Goal: Task Accomplishment & Management: Complete application form

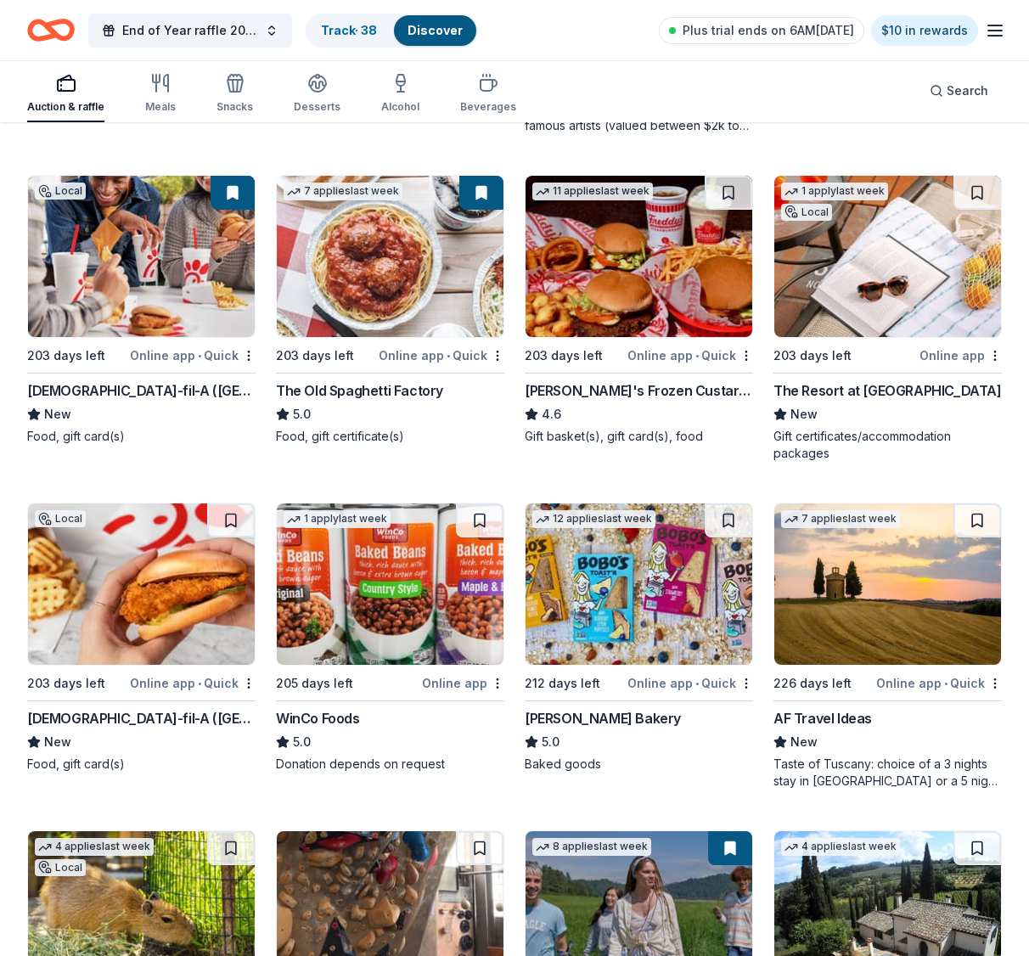
scroll to position [3214, 0]
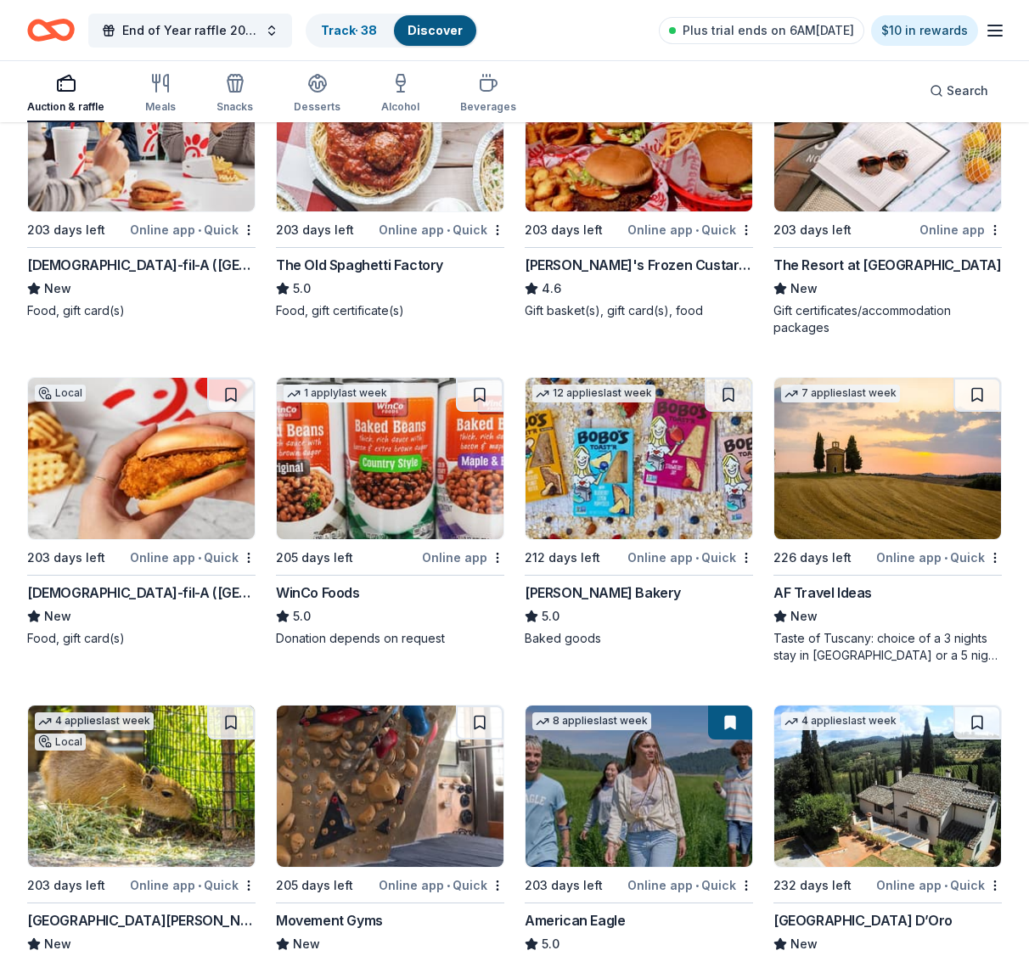
click at [454, 483] on img at bounding box center [390, 458] width 227 height 161
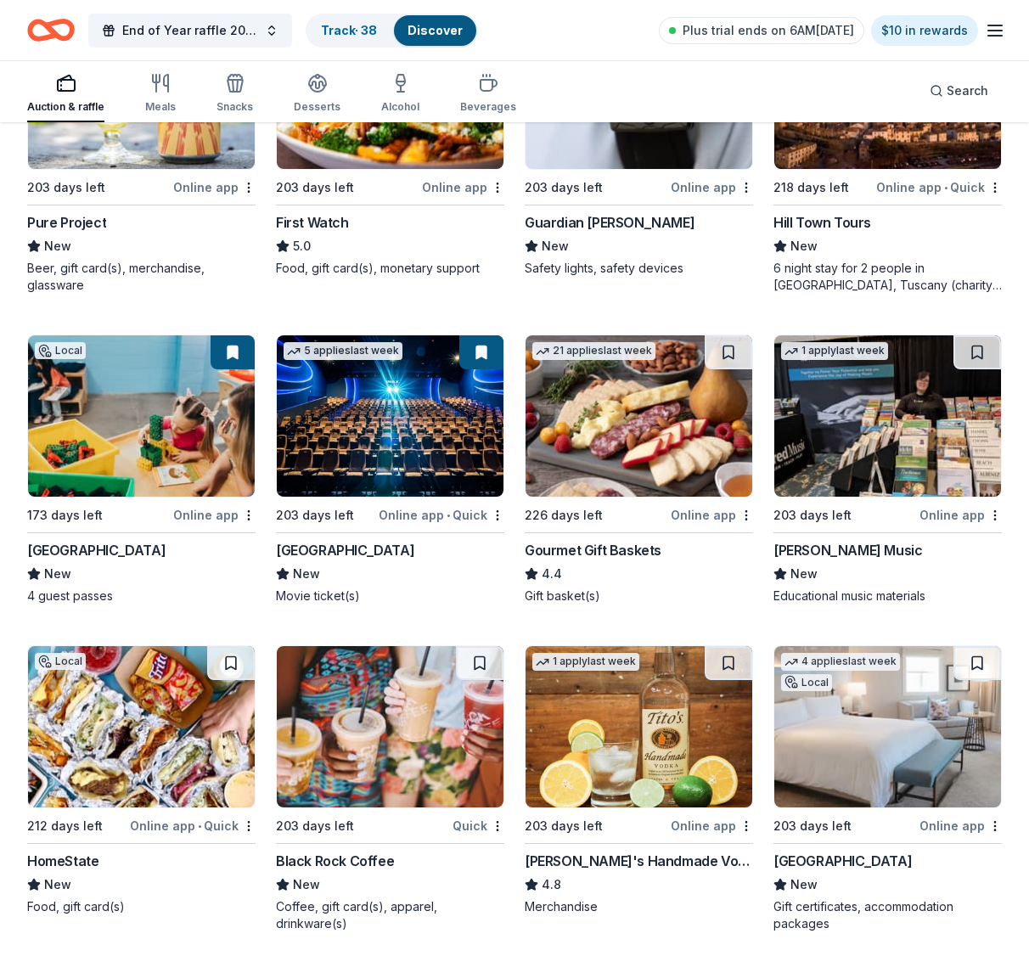
scroll to position [4308, 0]
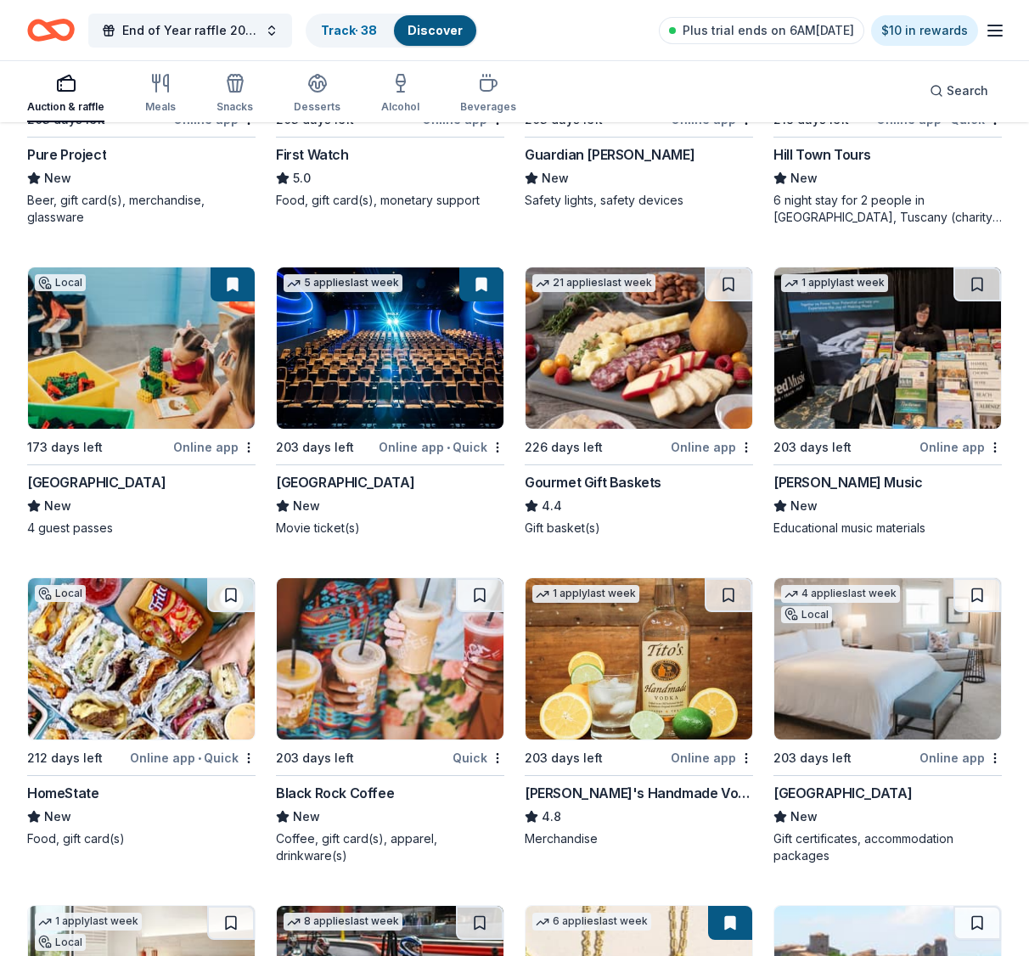
click at [211, 404] on img at bounding box center [141, 348] width 227 height 161
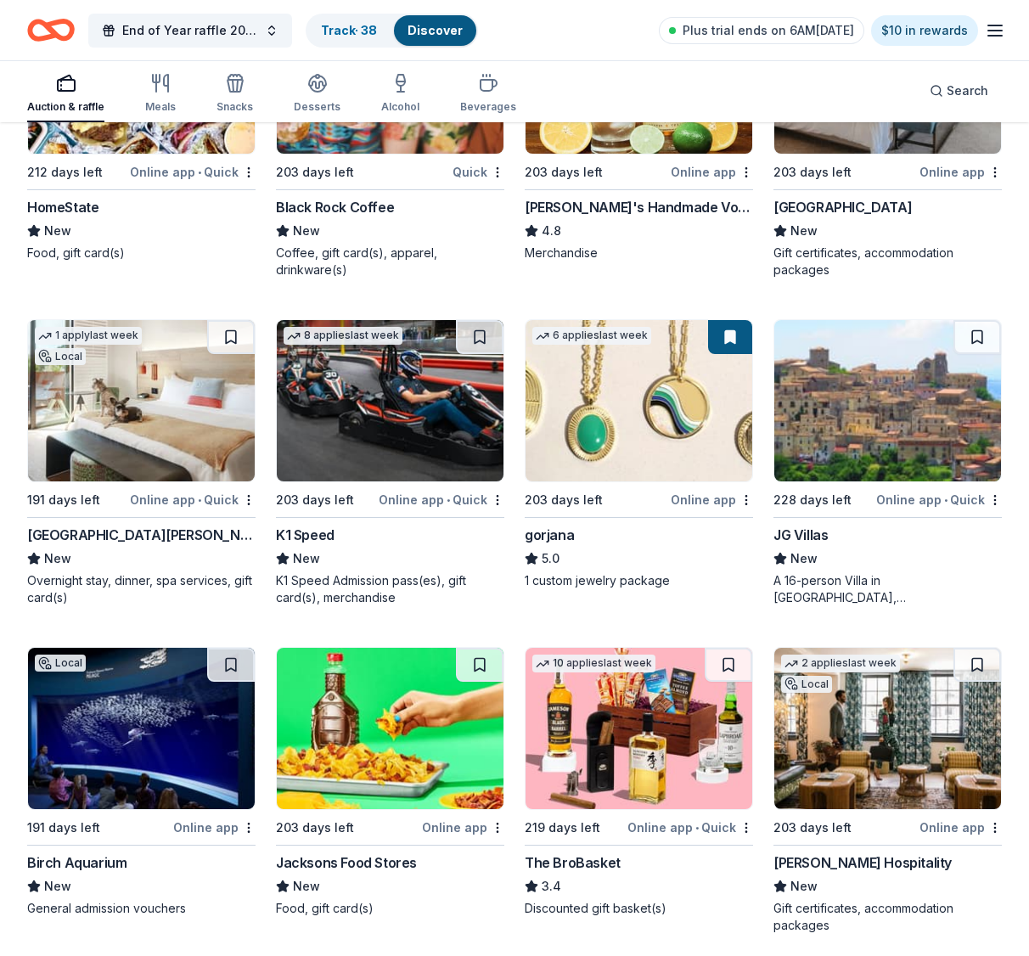
scroll to position [5072, 0]
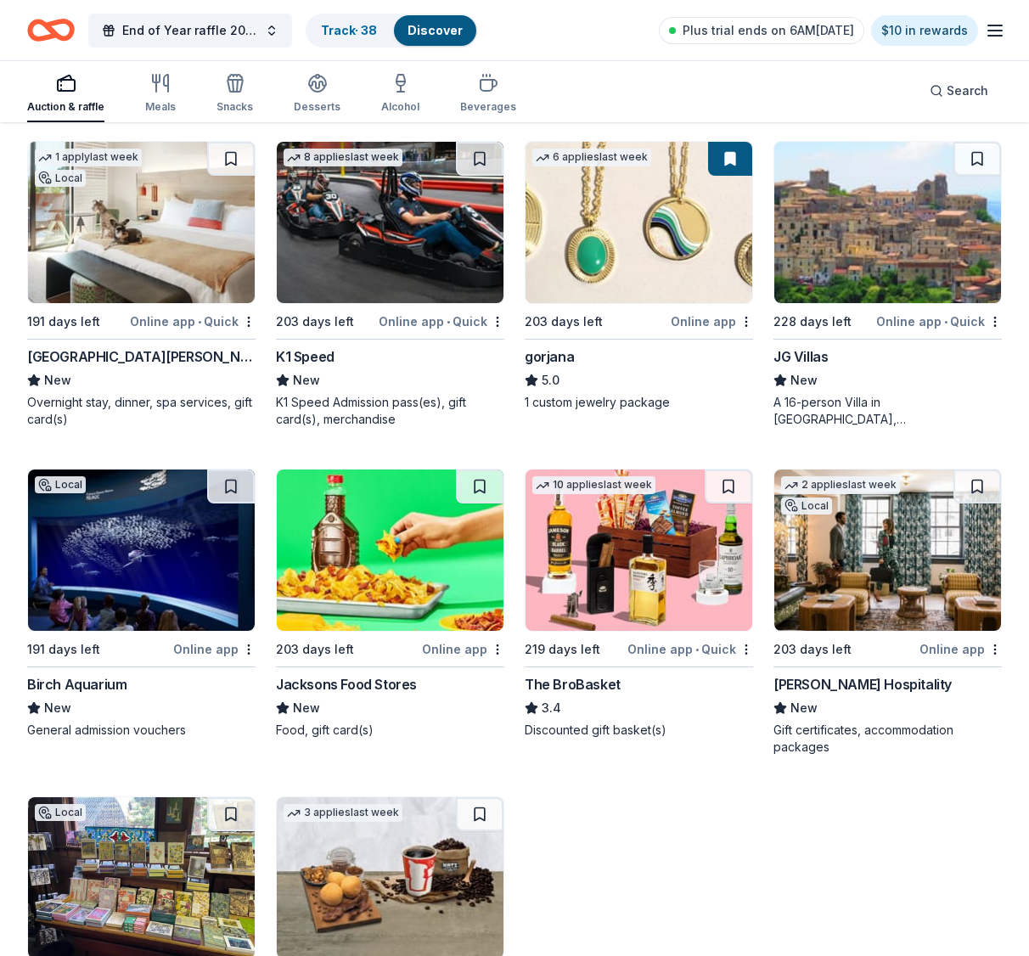
click at [75, 682] on div "Birch Aquarium" at bounding box center [76, 684] width 99 height 20
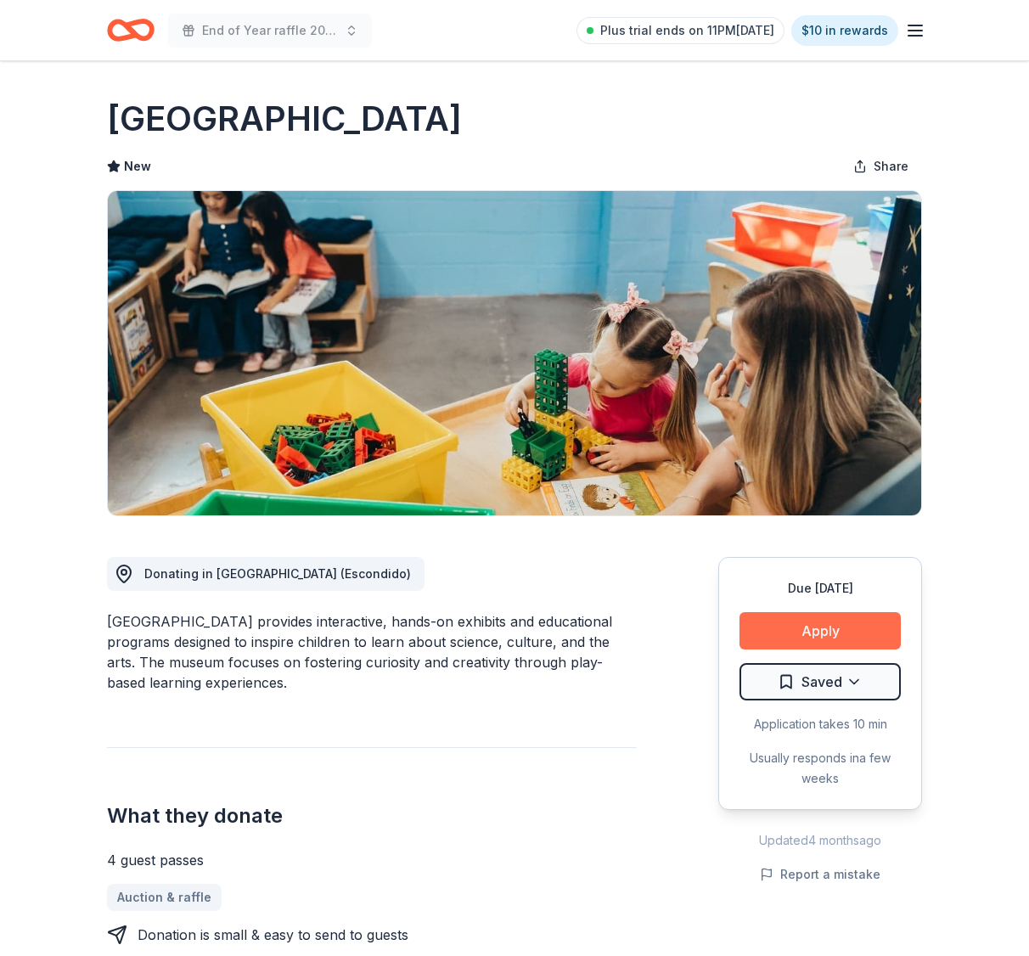
click at [819, 621] on button "Apply" at bounding box center [820, 630] width 161 height 37
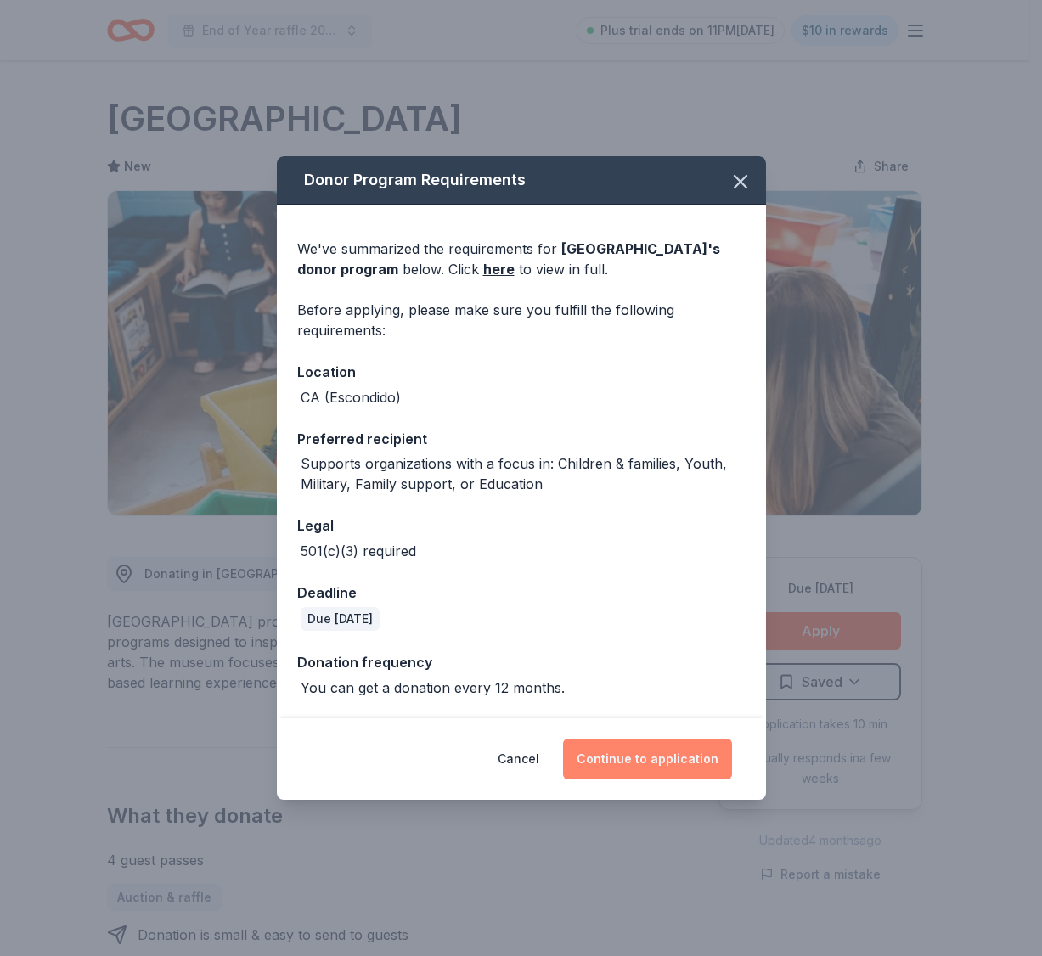
click at [645, 761] on button "Continue to application" at bounding box center [647, 759] width 169 height 41
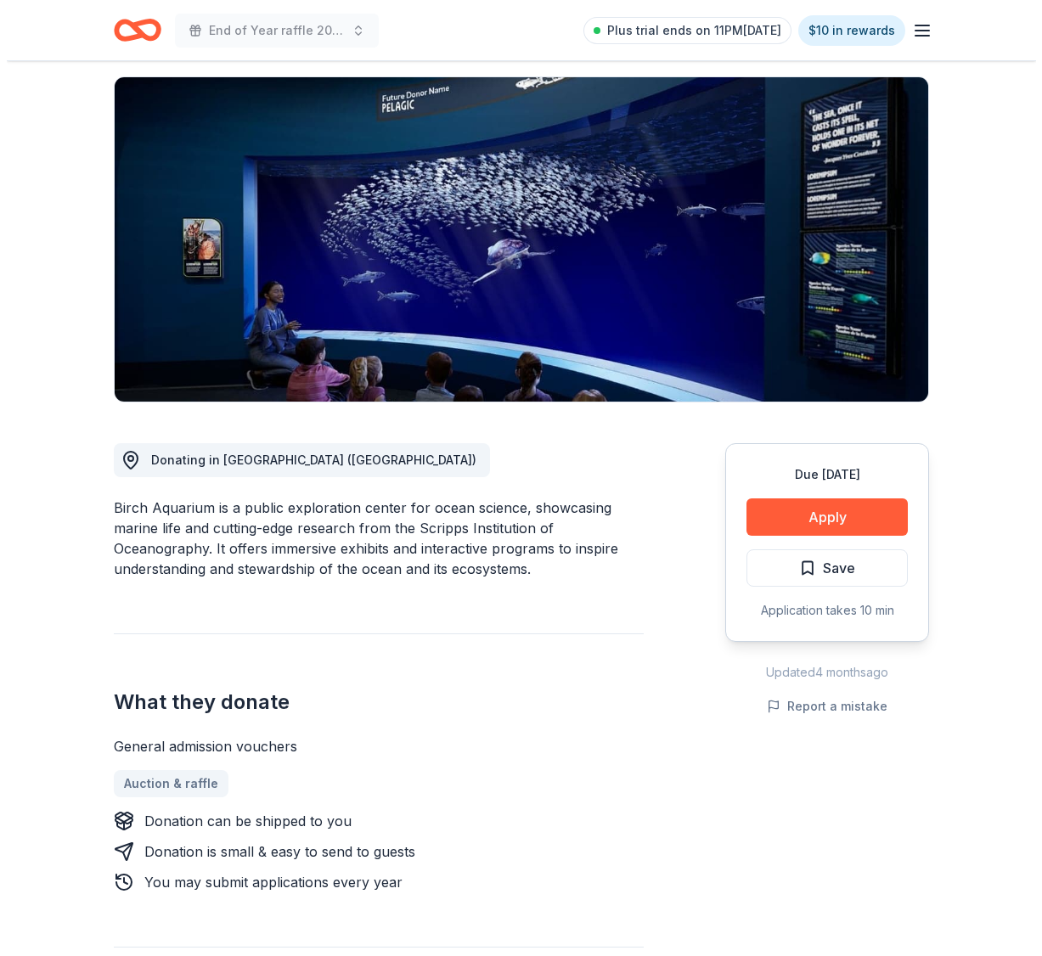
scroll to position [85, 0]
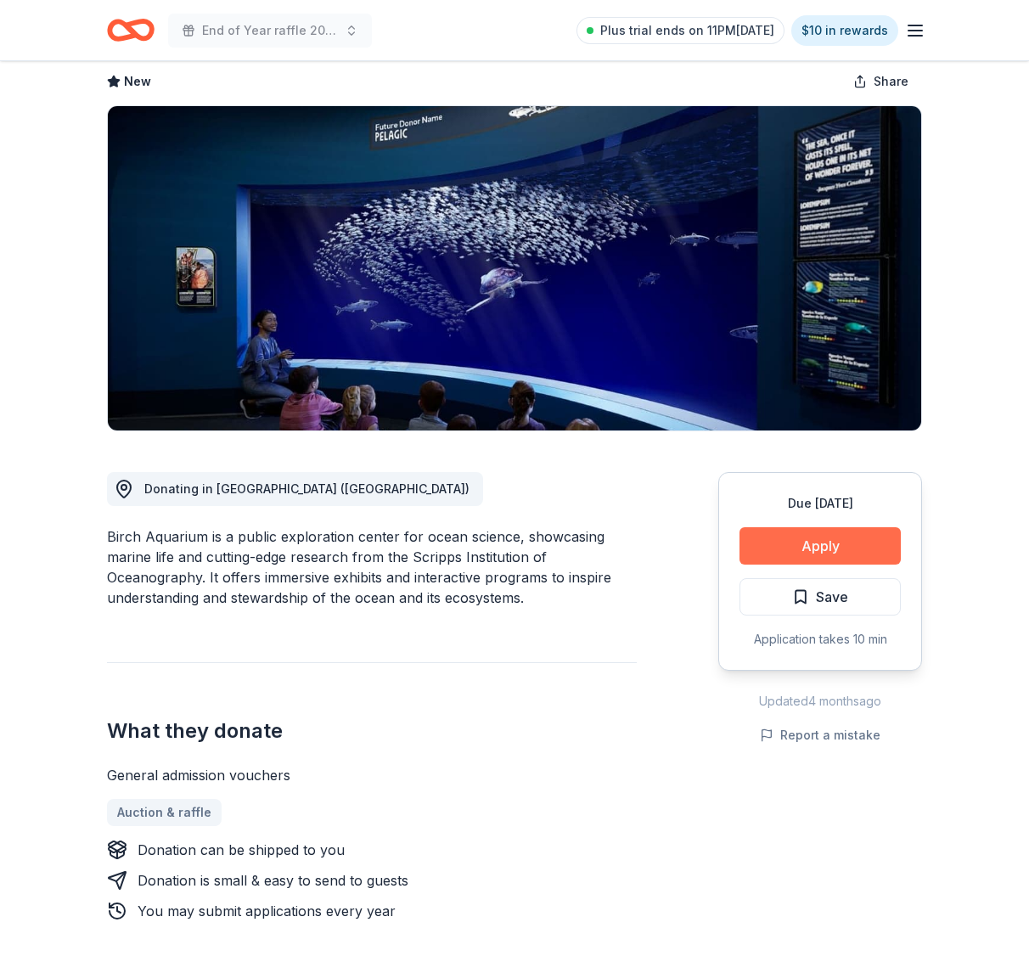
click at [815, 554] on button "Apply" at bounding box center [820, 545] width 161 height 37
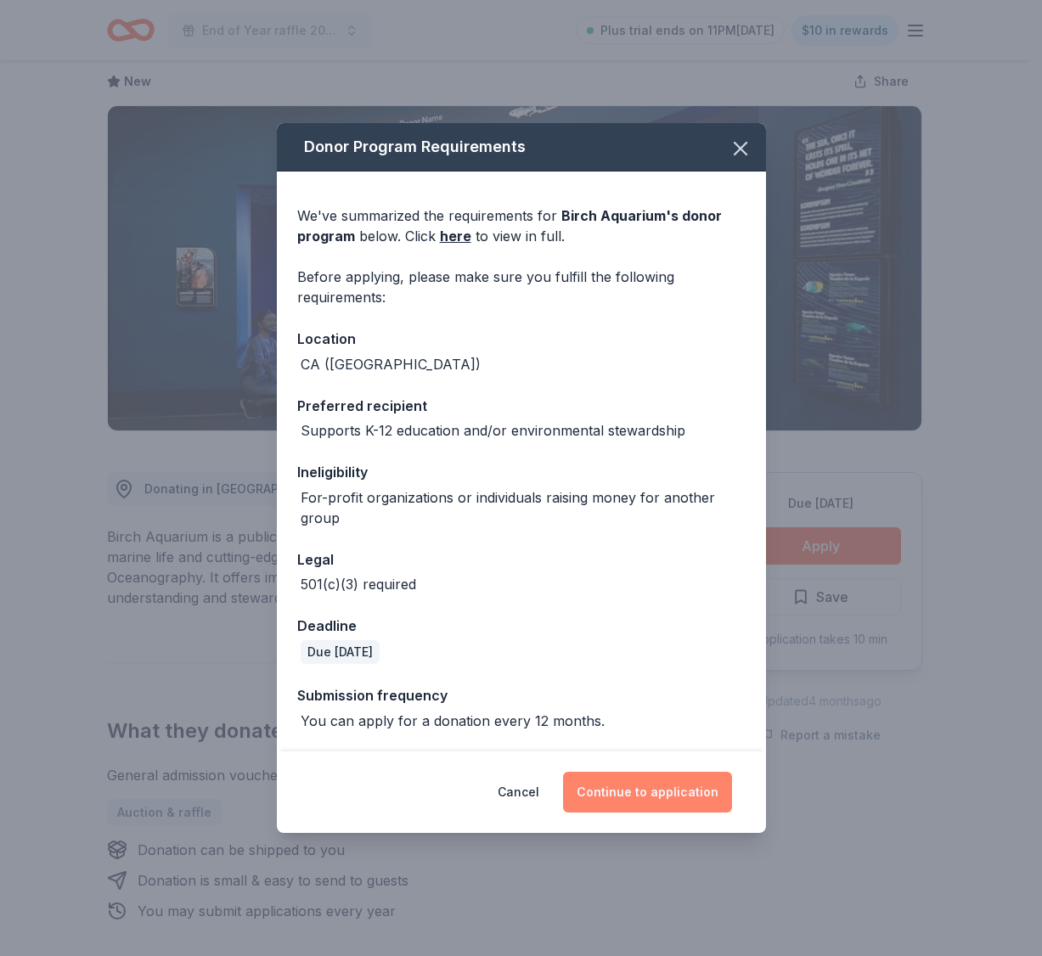
click at [645, 801] on button "Continue to application" at bounding box center [647, 792] width 169 height 41
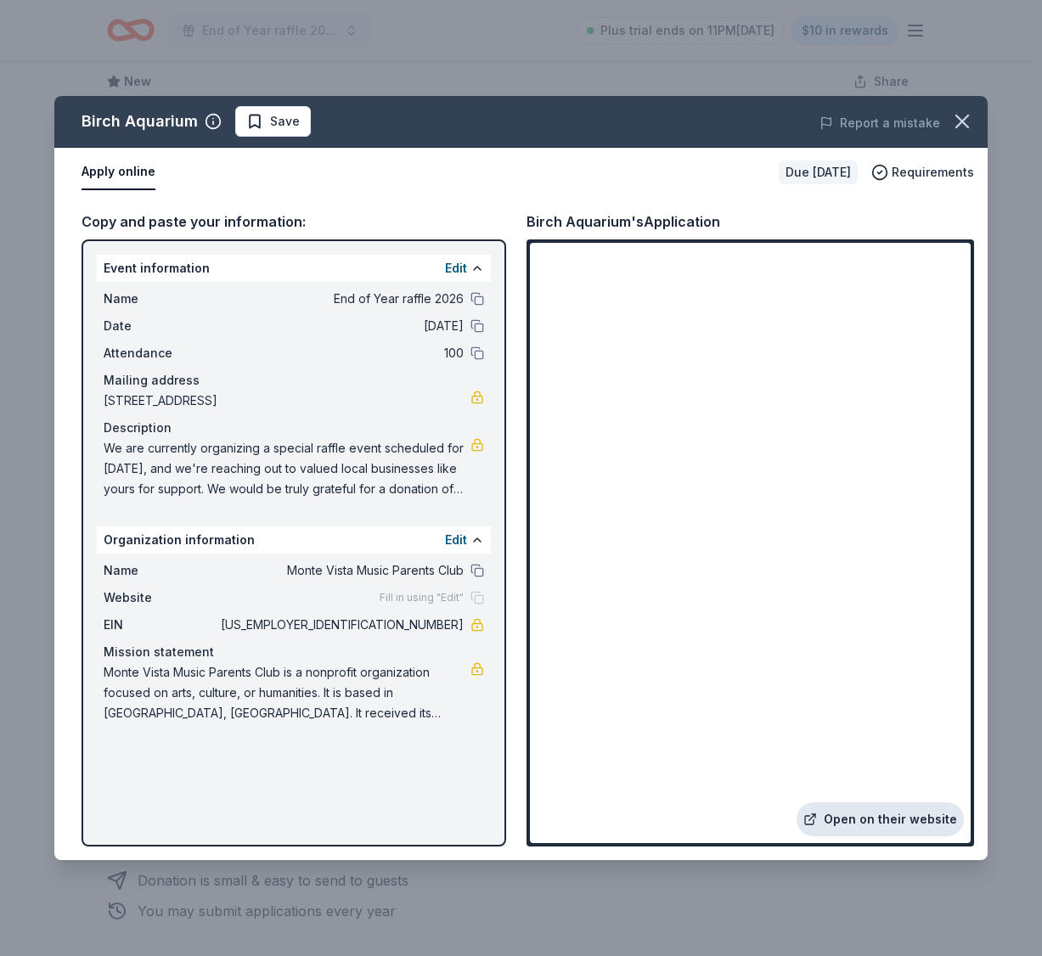
click at [880, 819] on link "Open on their website" at bounding box center [880, 820] width 167 height 34
